Goal: Find specific page/section: Find specific page/section

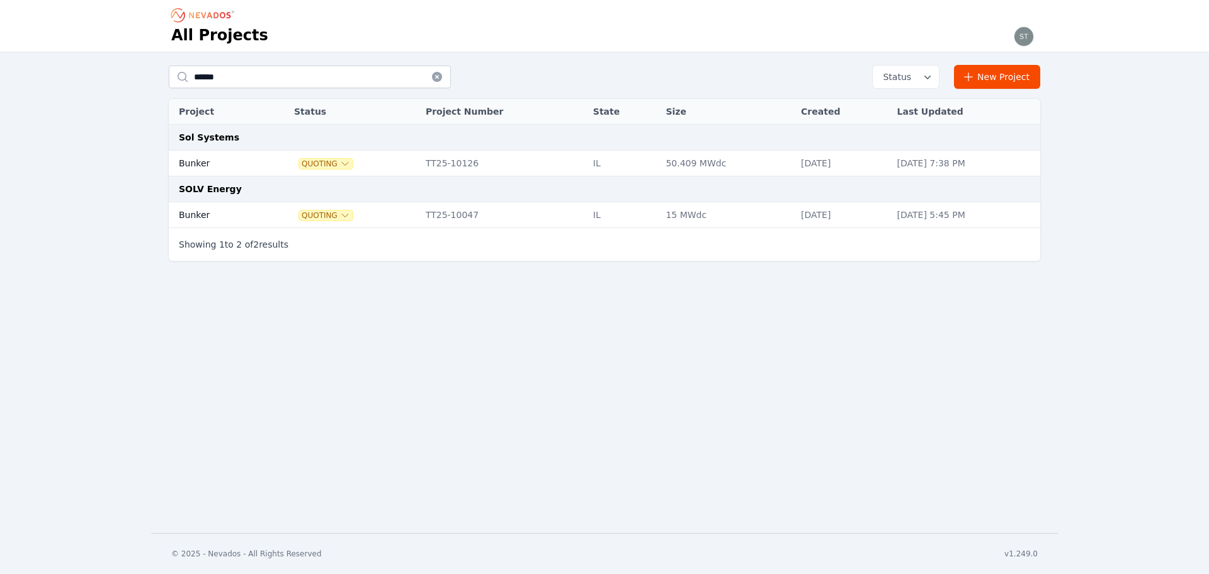
click at [240, 160] on td "Bunker" at bounding box center [217, 163] width 96 height 26
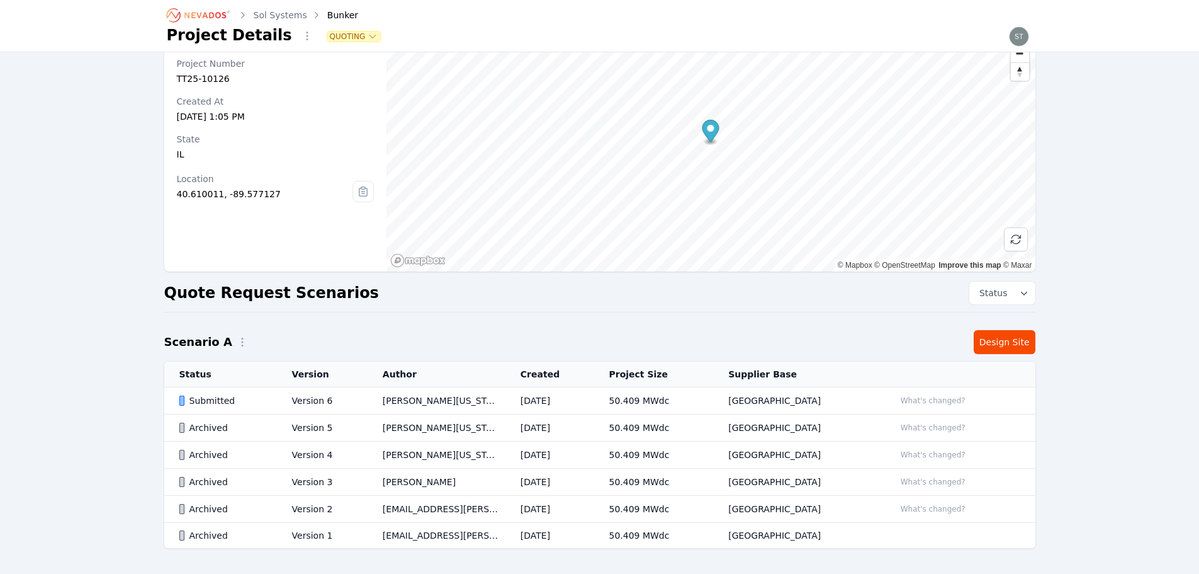
scroll to position [93, 0]
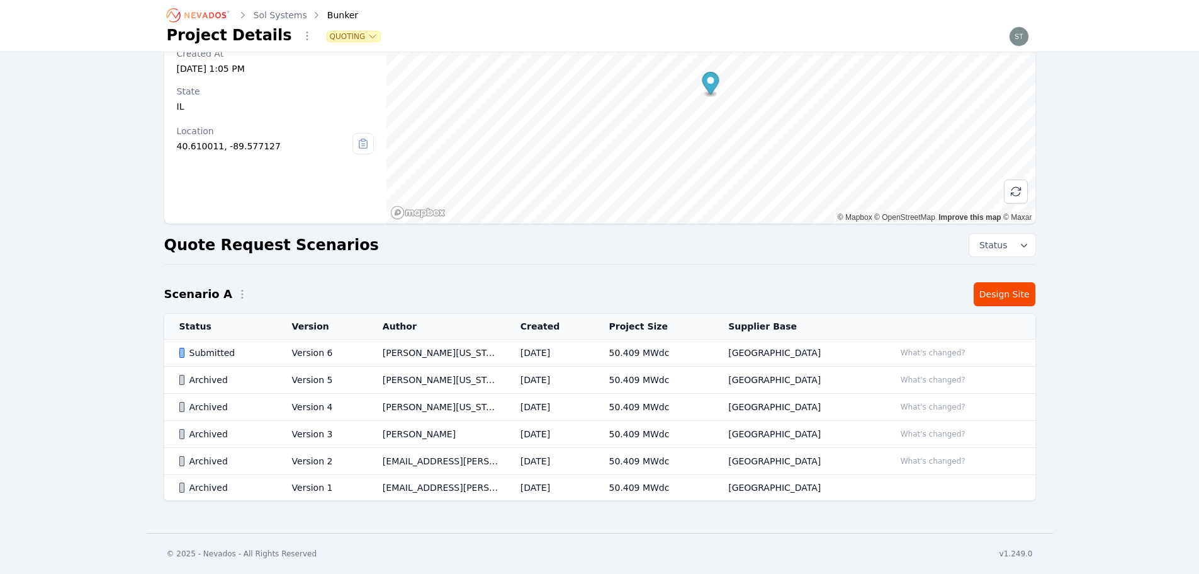
click at [419, 358] on td "[PERSON_NAME][US_STATE]" at bounding box center [437, 352] width 138 height 27
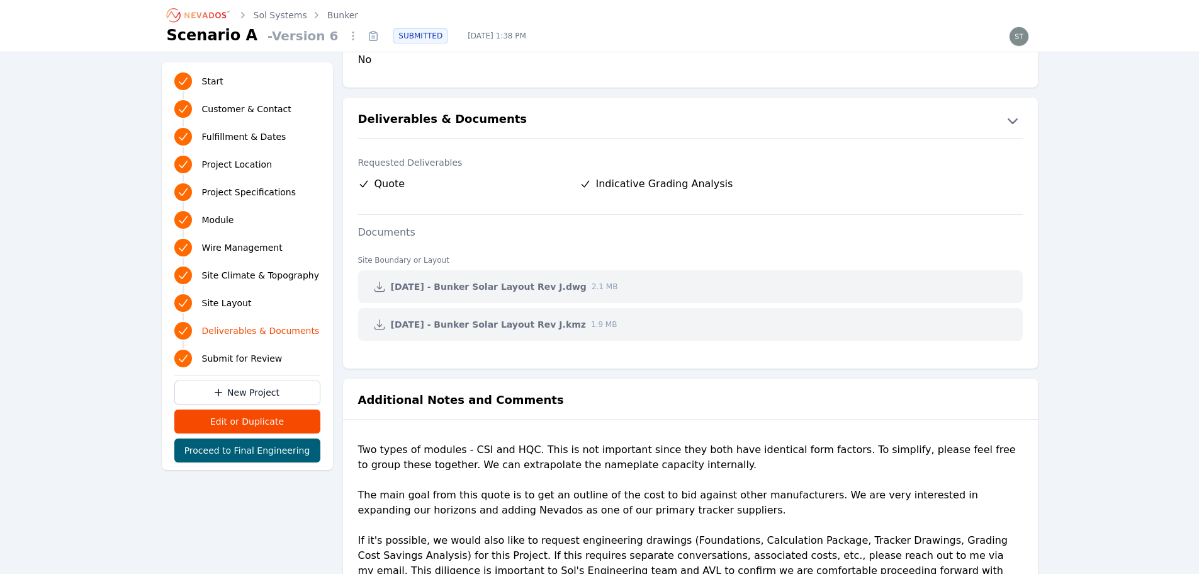
scroll to position [2896, 0]
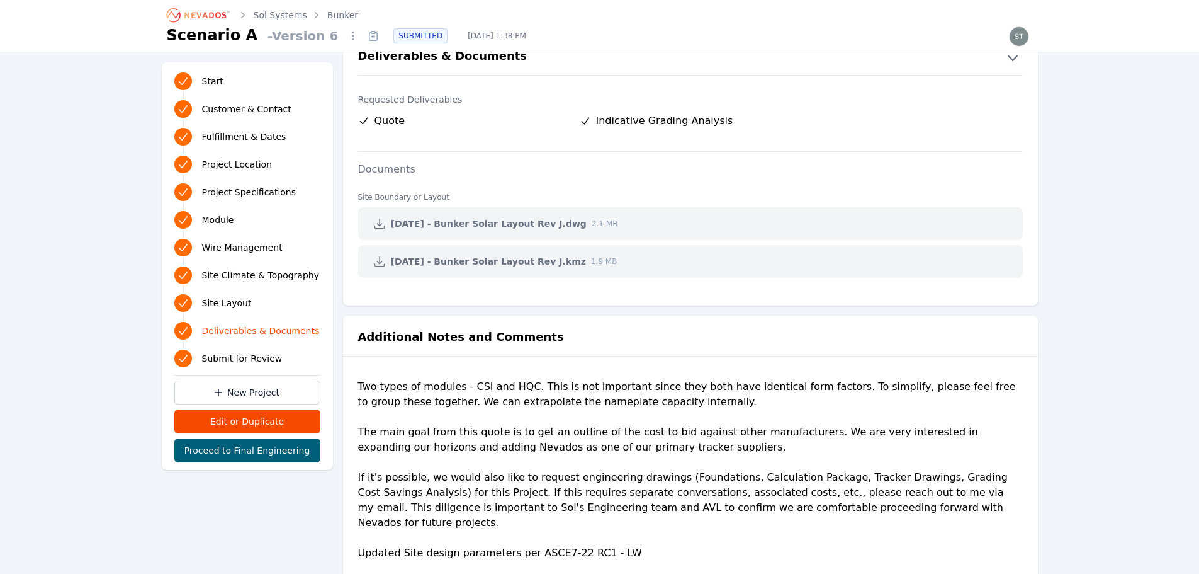
click at [209, 17] on icon "Breadcrumb" at bounding box center [205, 15] width 42 height 6
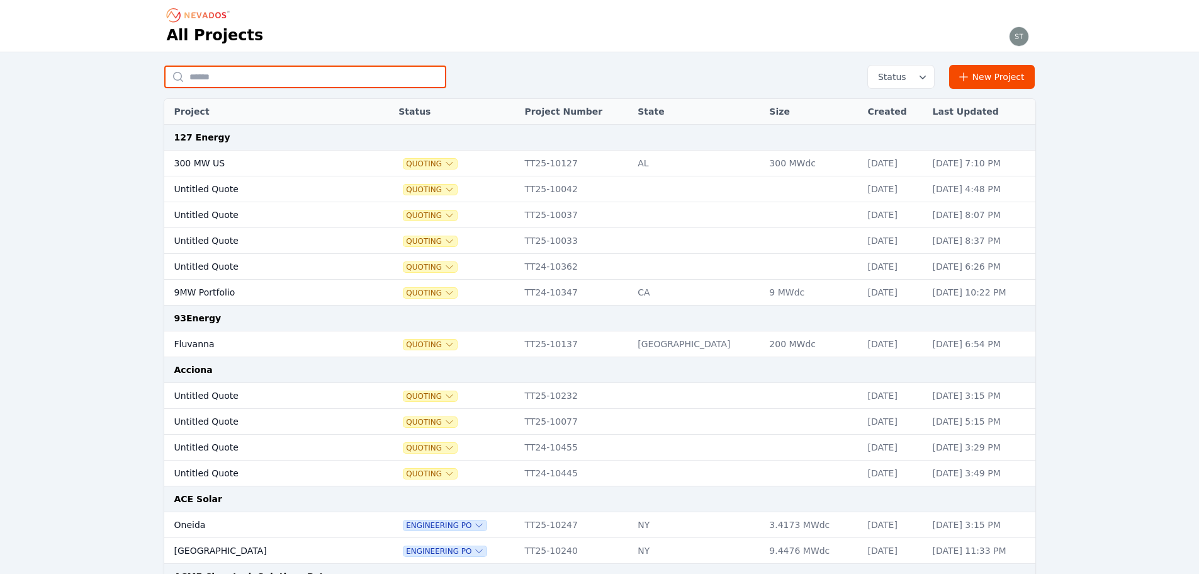
drag, startPoint x: 330, startPoint y: 71, endPoint x: 298, endPoint y: 83, distance: 33.7
click at [330, 71] on input "text" at bounding box center [305, 76] width 282 height 23
type input "*******"
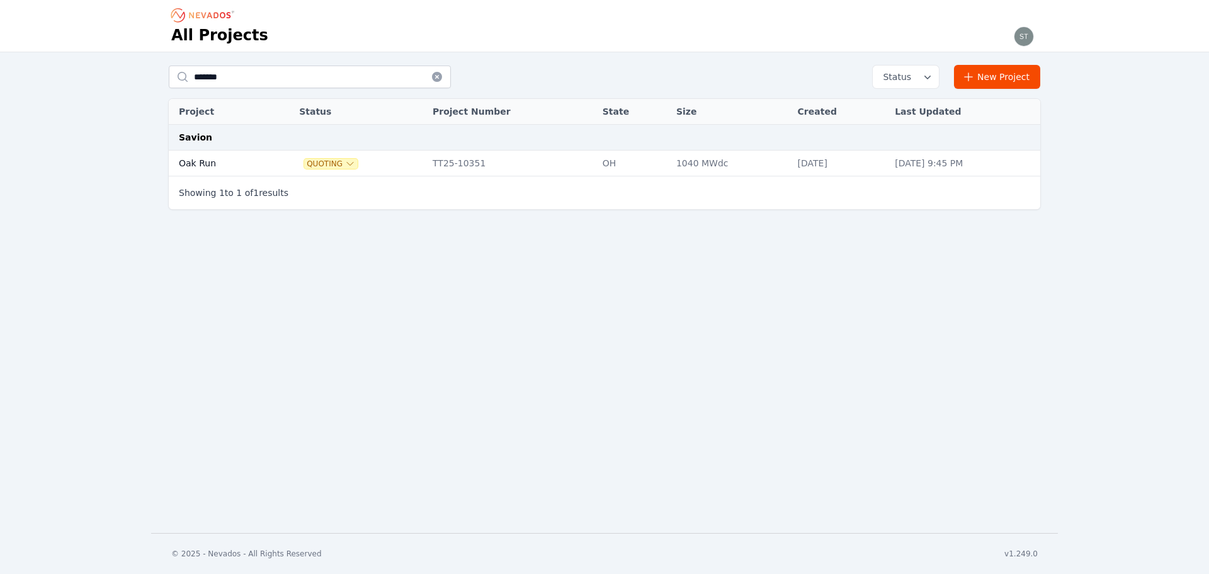
click at [273, 161] on td at bounding box center [281, 163] width 24 height 26
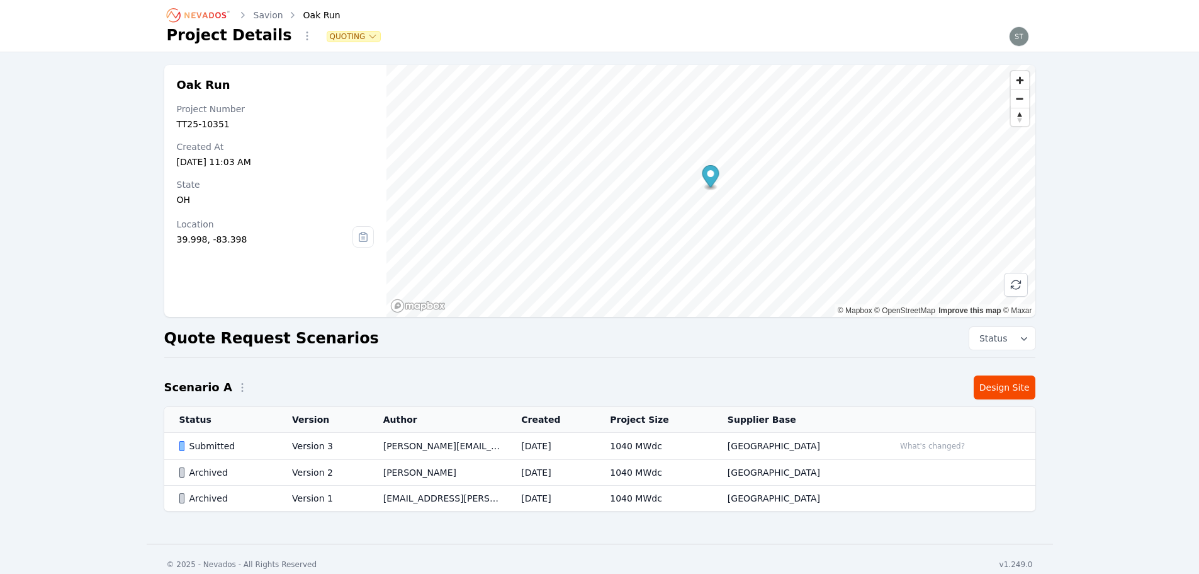
click at [547, 446] on td "[DATE]" at bounding box center [550, 446] width 89 height 27
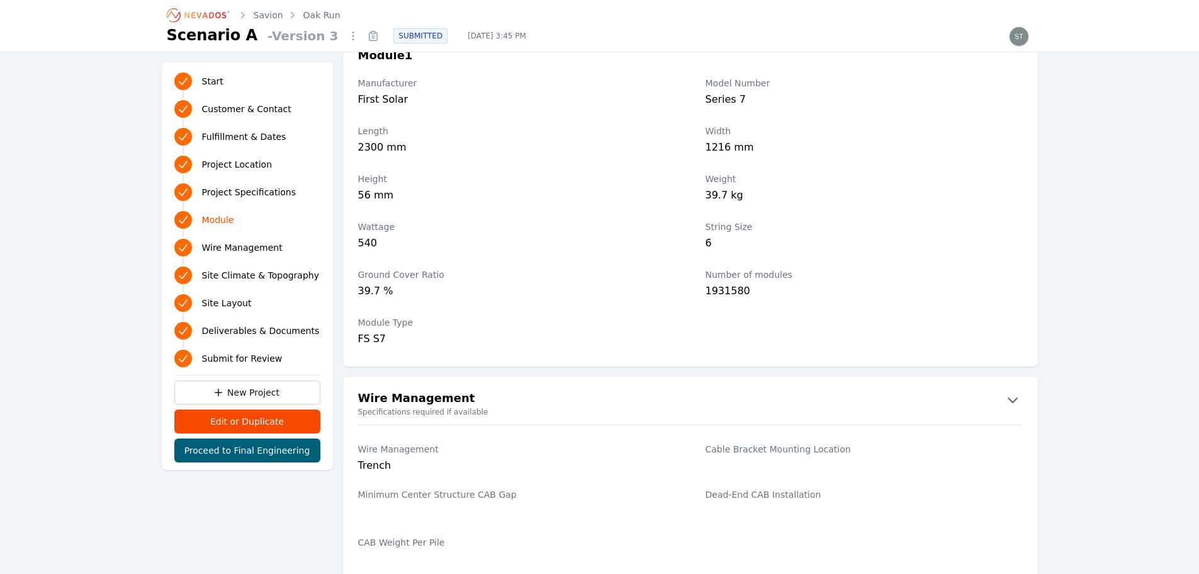
scroll to position [1385, 0]
